Goal: Task Accomplishment & Management: Use online tool/utility

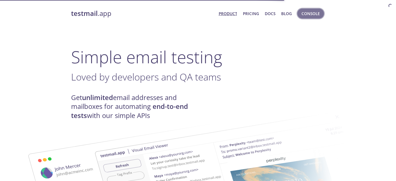
click at [304, 13] on span "Console" at bounding box center [310, 13] width 18 height 7
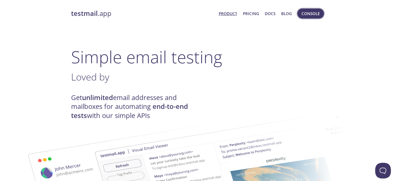
click at [312, 15] on span "Console" at bounding box center [310, 13] width 18 height 7
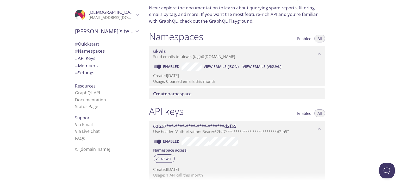
scroll to position [130, 0]
